Goal: Task Accomplishment & Management: Use online tool/utility

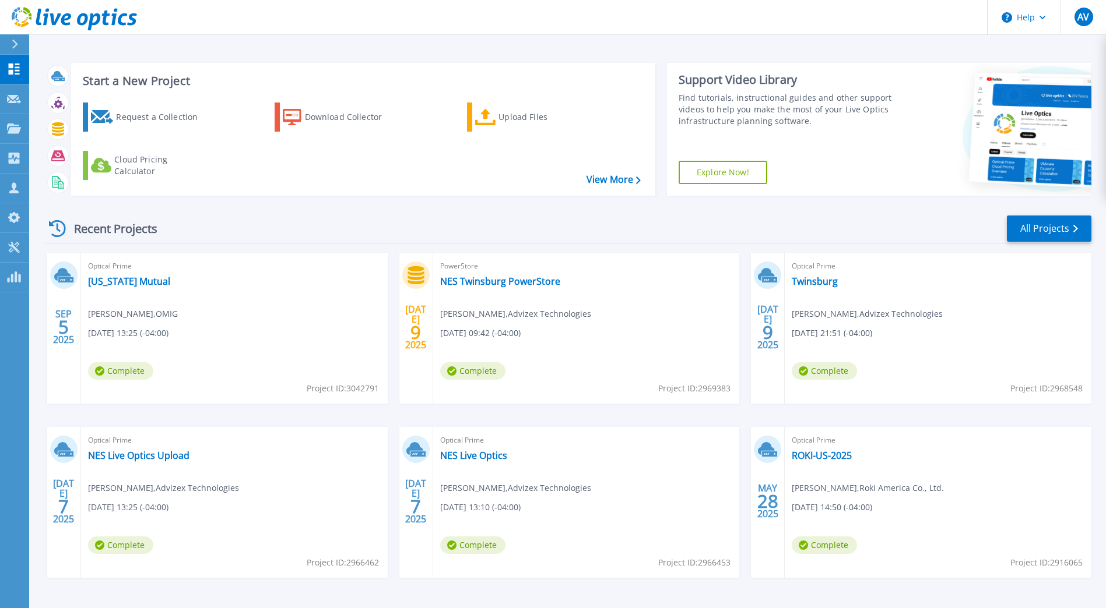
click at [102, 275] on div "Optical Prime Ohio Mutual Dusty Roberts , OMIG 09/05/2025, 13:25 (-04:00) Compl…" at bounding box center [234, 328] width 307 height 151
click at [104, 284] on link "[US_STATE] Mutual" at bounding box center [129, 282] width 82 height 12
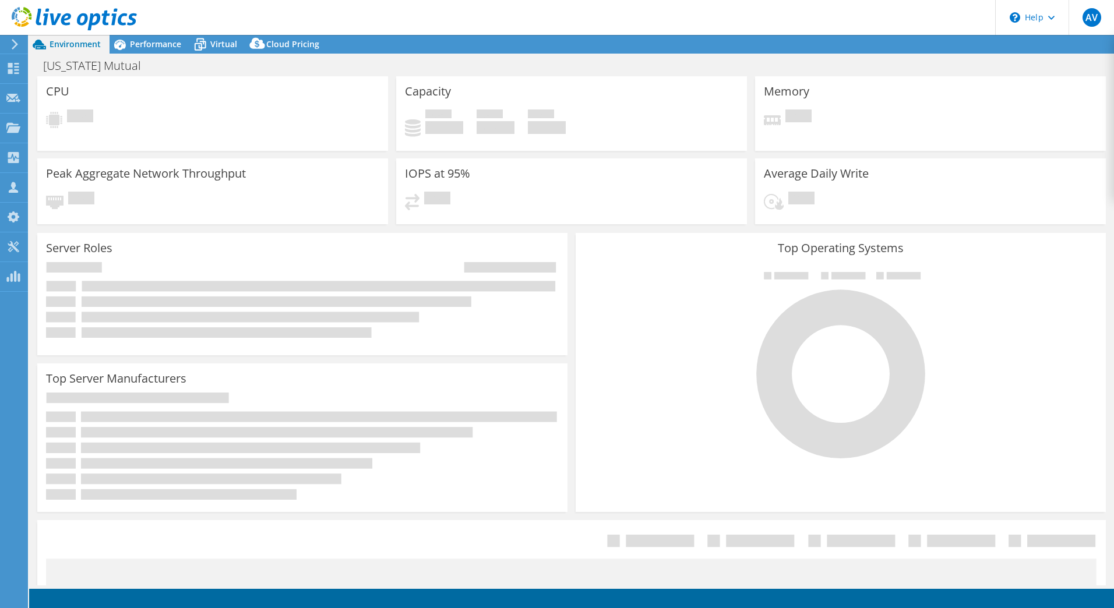
select select "USD"
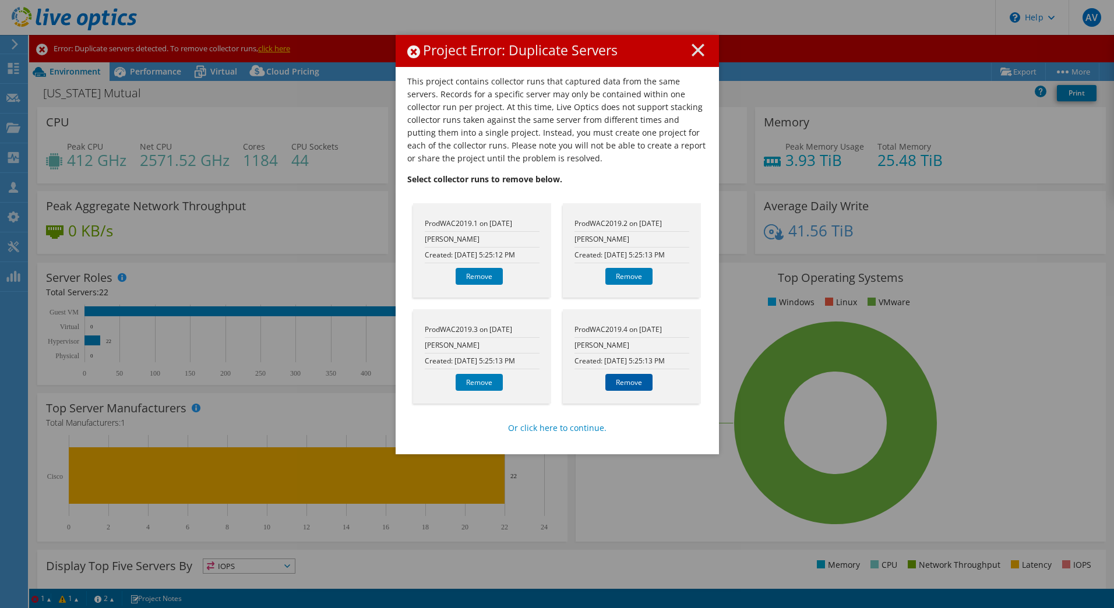
click at [627, 382] on link "Remove" at bounding box center [629, 382] width 47 height 17
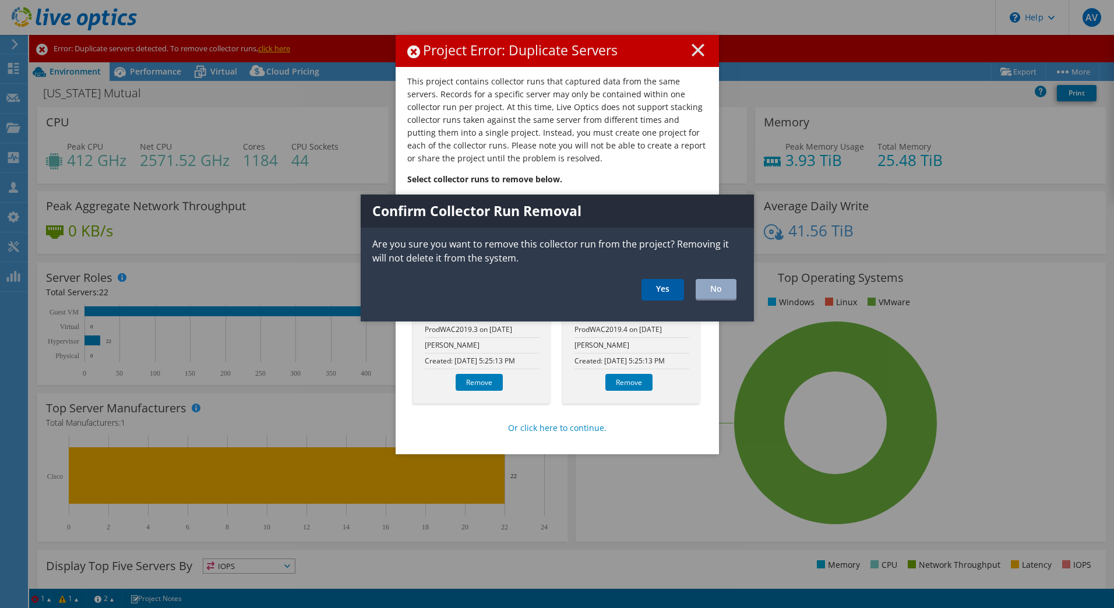
click at [657, 292] on link "Yes" at bounding box center [663, 290] width 43 height 22
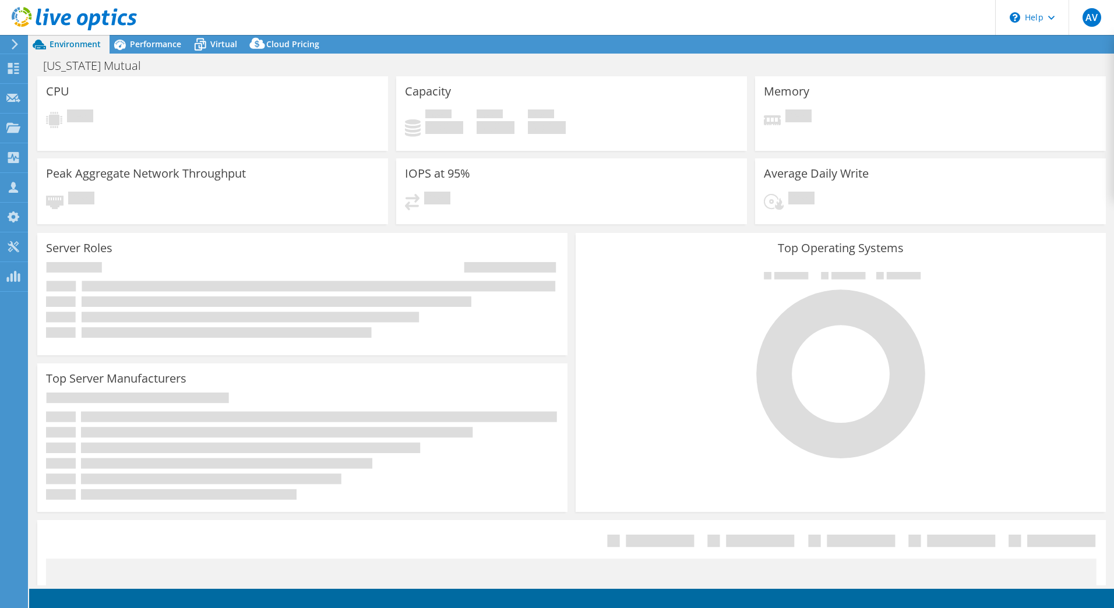
select select "USD"
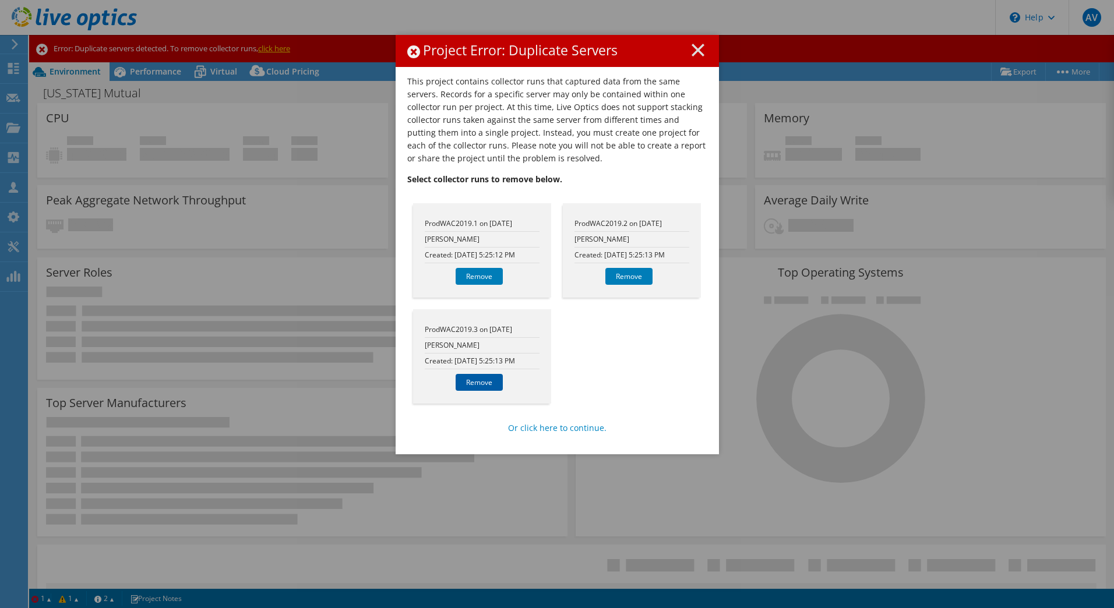
click at [470, 382] on link "Remove" at bounding box center [479, 382] width 47 height 17
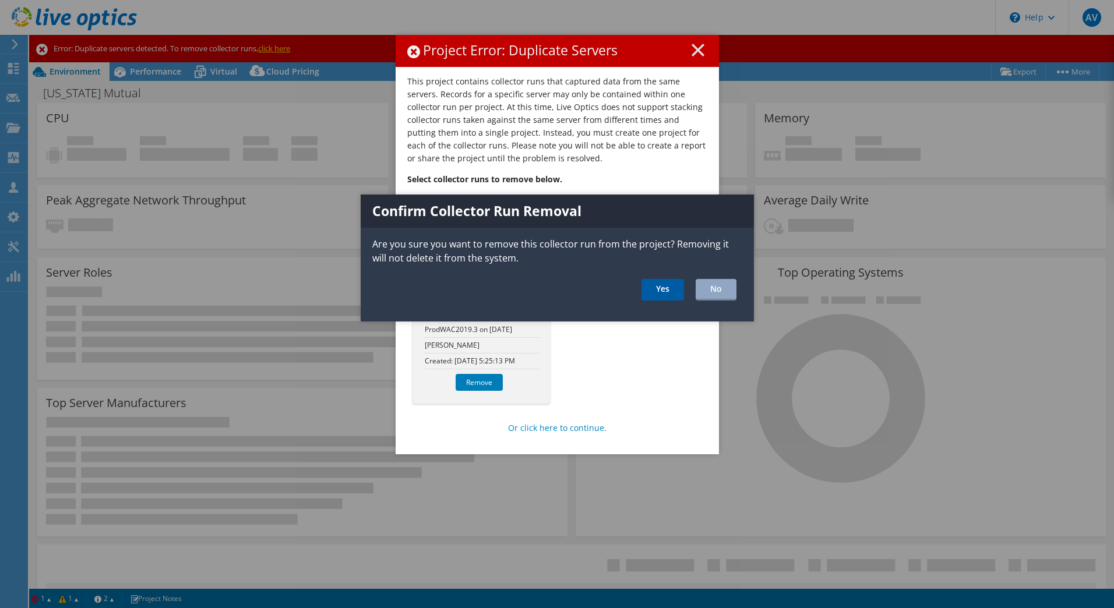
click at [660, 287] on link "Yes" at bounding box center [663, 290] width 43 height 22
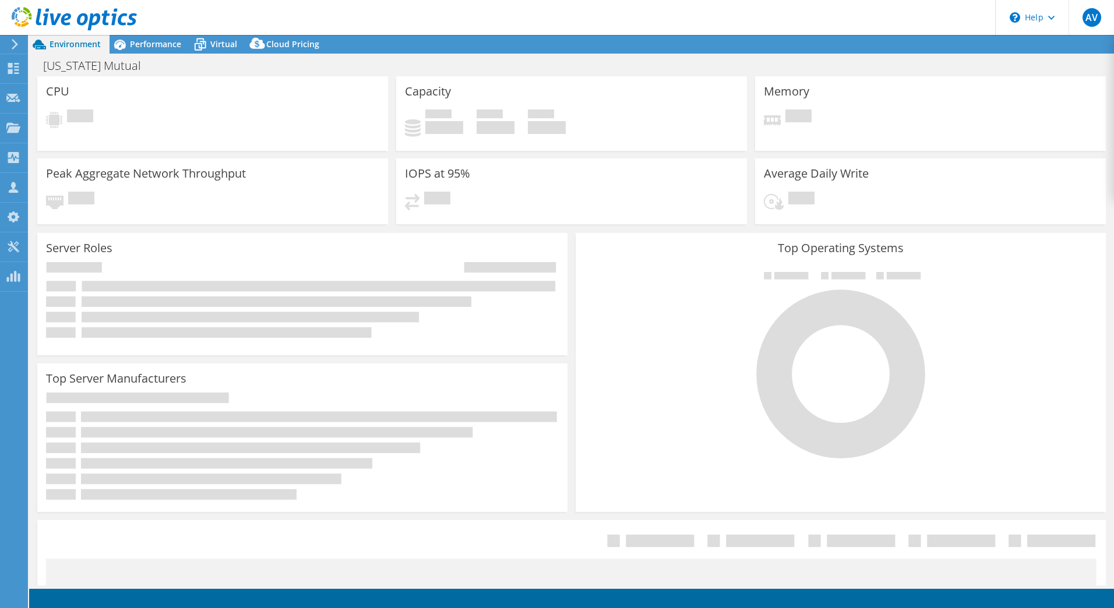
select select "USD"
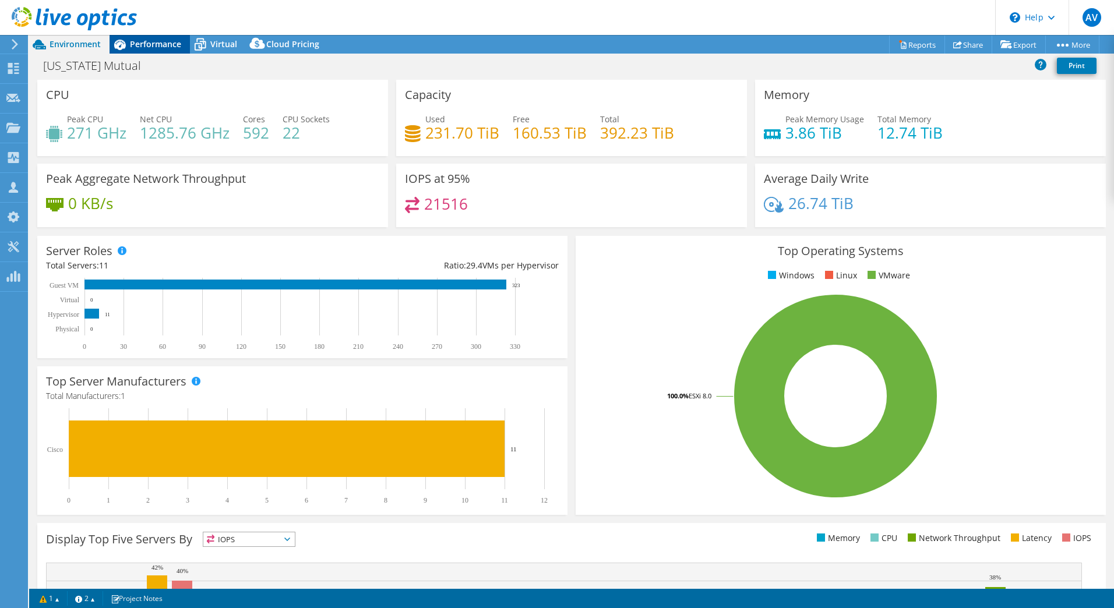
click at [139, 46] on span "Performance" at bounding box center [155, 43] width 51 height 11
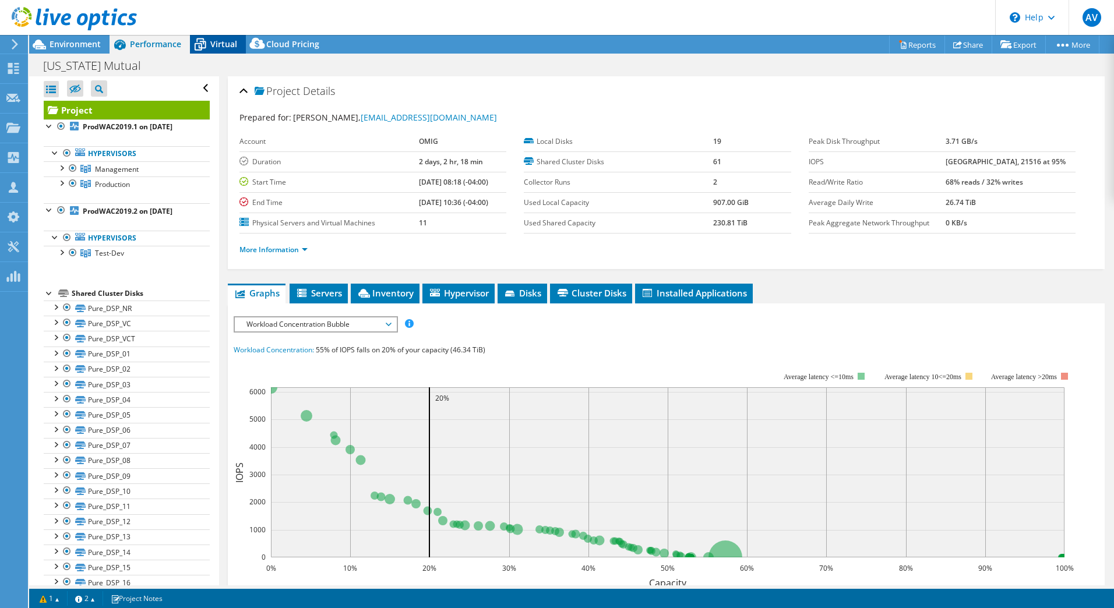
click at [204, 43] on icon at bounding box center [200, 44] width 20 height 20
